Goal: Find specific page/section: Find specific page/section

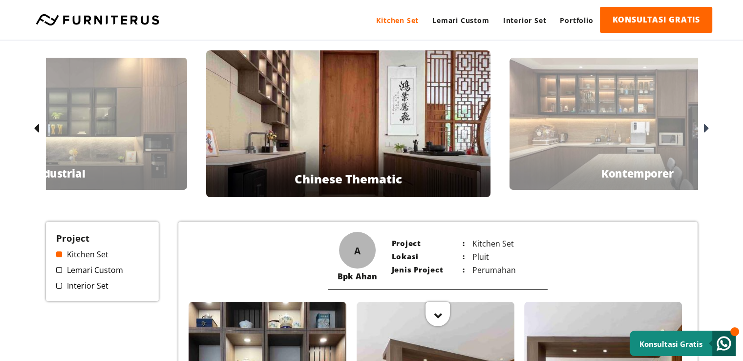
click at [410, 20] on link "Kitchen Set" at bounding box center [397, 20] width 56 height 27
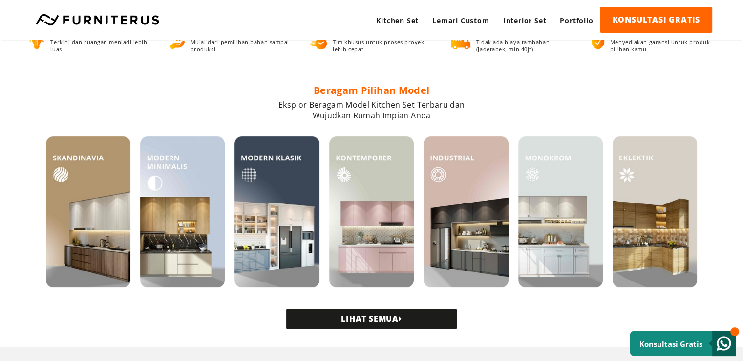
scroll to position [195, 0]
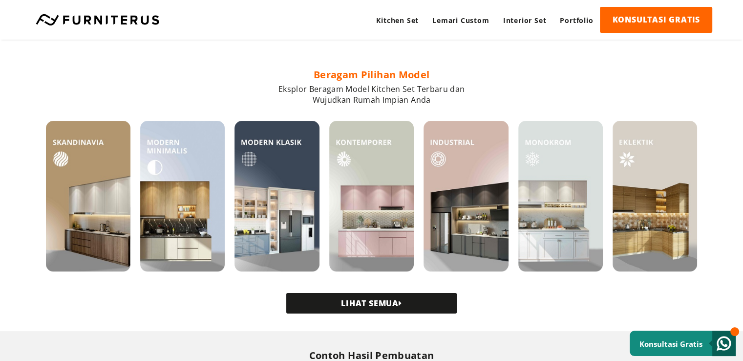
click at [376, 301] on link "LIHAT SEMUA" at bounding box center [371, 303] width 171 height 21
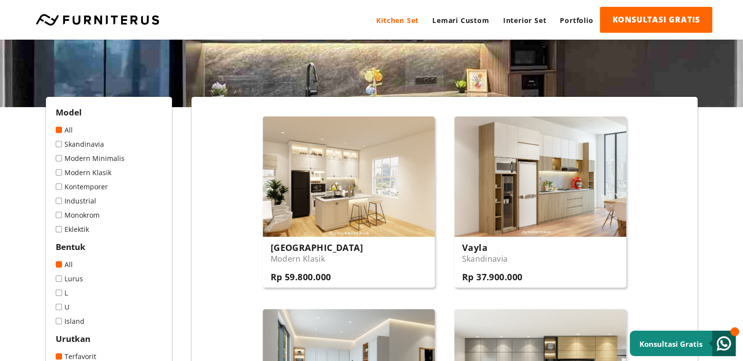
scroll to position [147, 0]
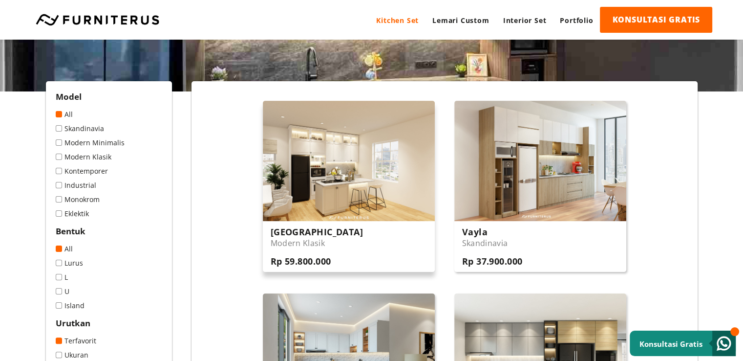
click at [351, 241] on div "Adelaide Modern Klasik Rp 59.800.000" at bounding box center [349, 246] width 172 height 51
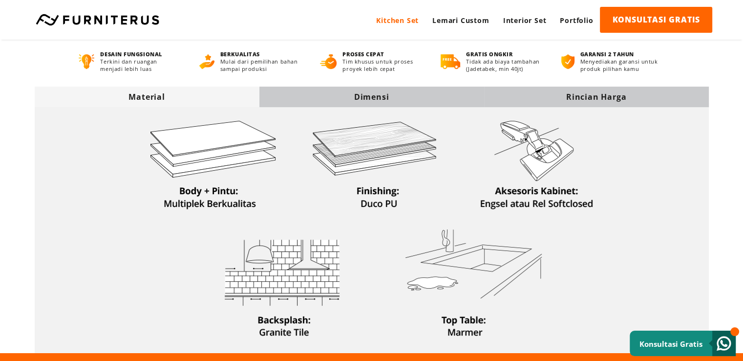
scroll to position [293, 0]
